Goal: Task Accomplishment & Management: Manage account settings

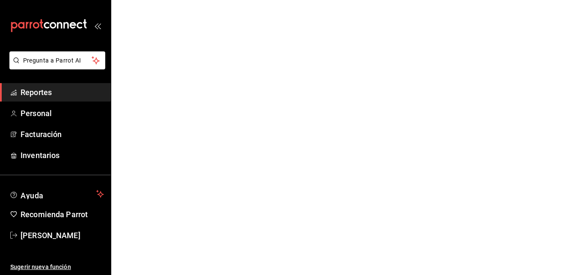
click at [104, 84] on link "Reportes" at bounding box center [55, 92] width 111 height 18
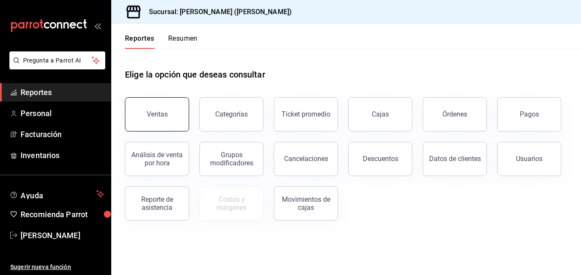
click at [160, 117] on div "Ventas" at bounding box center [157, 114] width 21 height 8
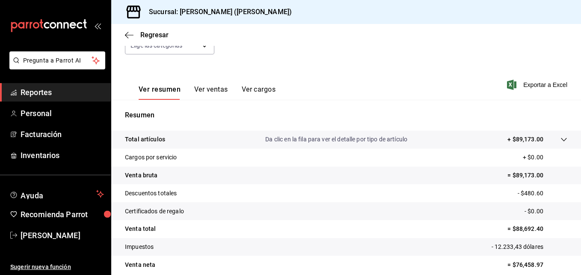
scroll to position [92, 0]
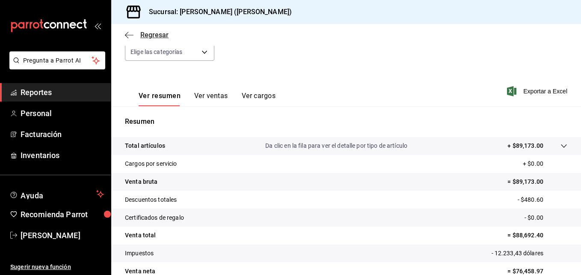
click at [128, 39] on icon "button" at bounding box center [129, 35] width 9 height 8
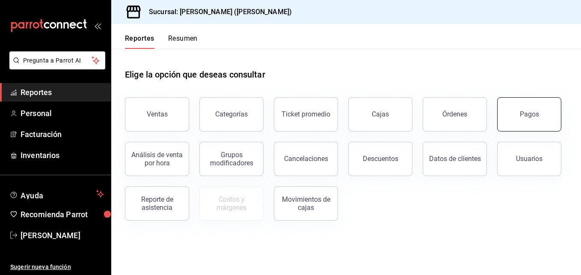
click at [523, 111] on div "Pagos" at bounding box center [529, 114] width 19 height 8
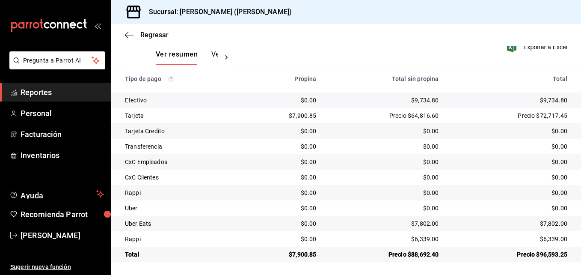
scroll to position [134, 0]
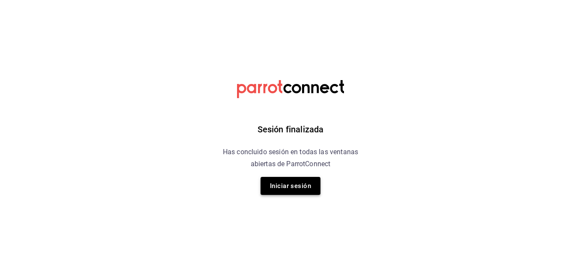
click at [276, 188] on button "Iniciar sesión" at bounding box center [291, 186] width 60 height 18
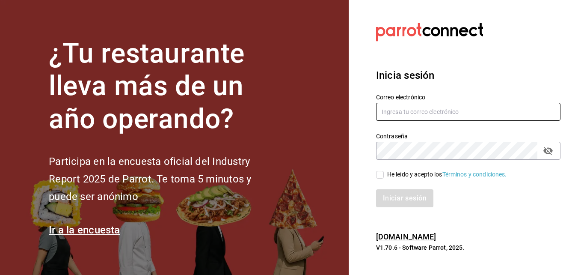
type input "[PERSON_NAME][EMAIL_ADDRESS][PERSON_NAME][DOMAIN_NAME]"
click at [384, 174] on span "He leído y acepto los Términos y condiciones." at bounding box center [445, 174] width 123 height 9
click at [384, 174] on input "He leído y acepto los Términos y condiciones." at bounding box center [380, 175] width 8 height 8
checkbox input "true"
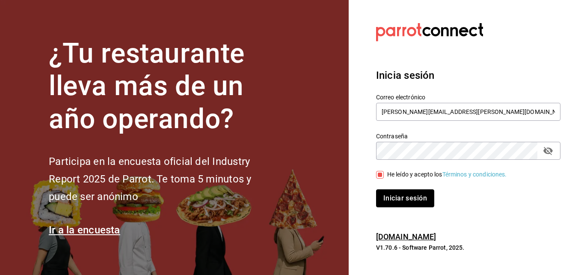
click at [384, 202] on button "Iniciar sesión" at bounding box center [405, 198] width 58 height 18
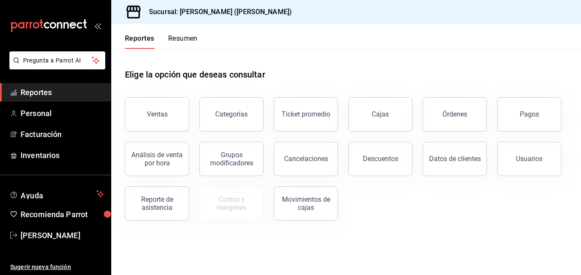
click at [179, 39] on button "Resumen" at bounding box center [183, 41] width 30 height 15
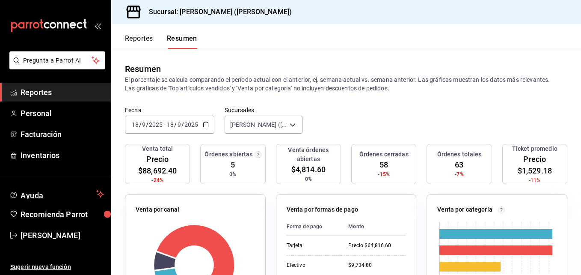
click at [173, 129] on div "2025-09-18 18 / 9 / 2025 - 2025-09-18 18 / 9 / 2025" at bounding box center [169, 125] width 89 height 18
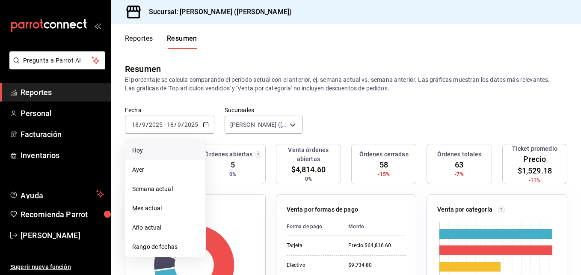
click at [169, 152] on span "Hoy" at bounding box center [165, 150] width 66 height 9
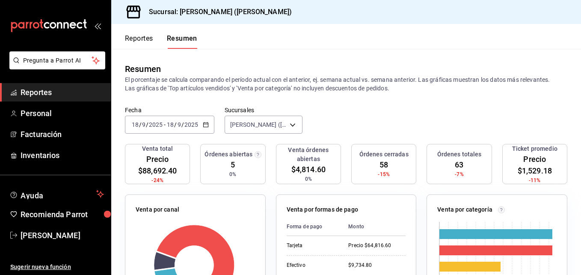
click at [168, 131] on div "2025-09-18 18 / 9 / 2025 - 2025-09-18 18 / 9 / 2025" at bounding box center [169, 125] width 89 height 18
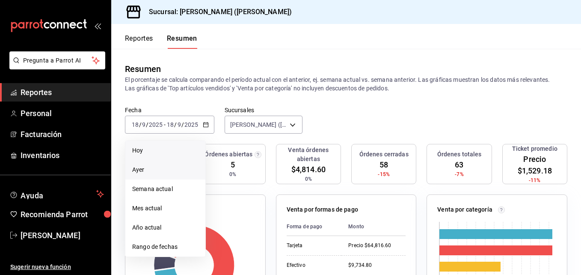
click at [167, 161] on li "Ayer" at bounding box center [165, 169] width 80 height 19
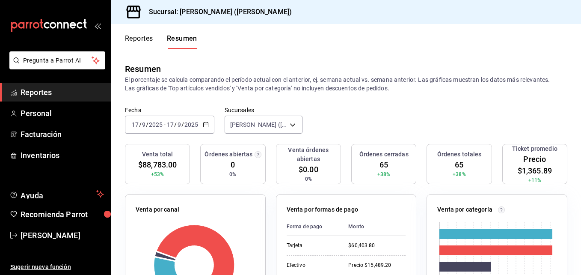
click at [167, 124] on input "17" at bounding box center [171, 124] width 8 height 7
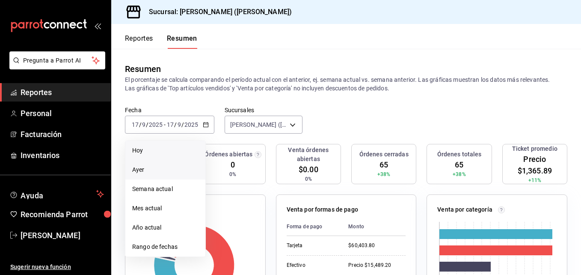
click at [158, 155] on span "Hoy" at bounding box center [165, 150] width 66 height 9
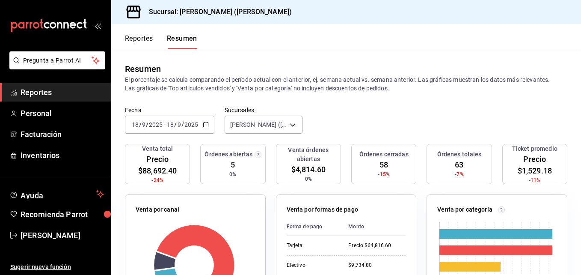
click at [157, 123] on input "2025" at bounding box center [156, 124] width 15 height 7
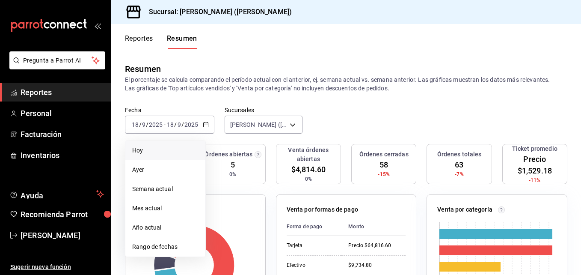
click at [155, 150] on span "Hoy" at bounding box center [165, 150] width 66 height 9
